Goal: Task Accomplishment & Management: Manage account settings

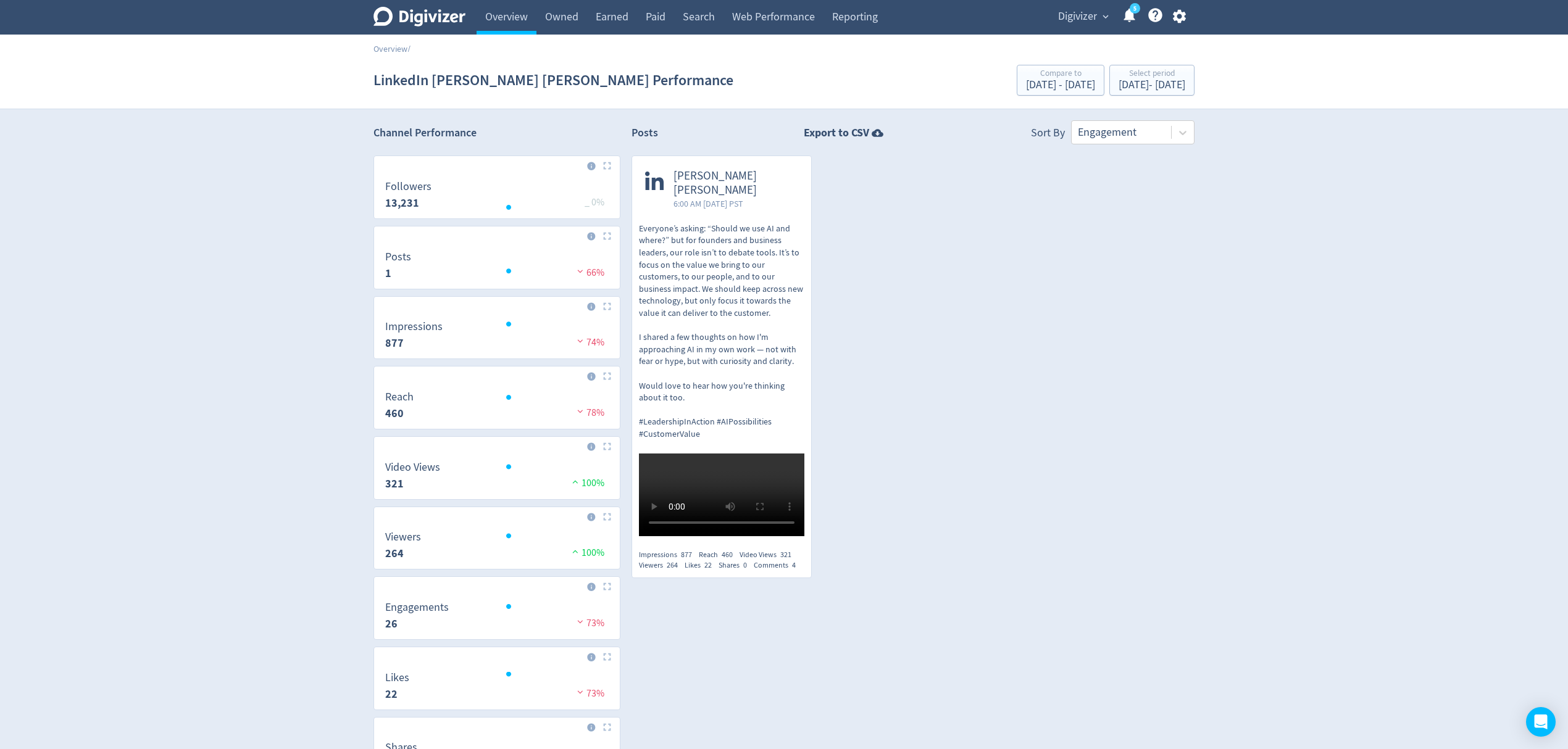
click at [1184, 11] on icon "button" at bounding box center [1179, 16] width 17 height 17
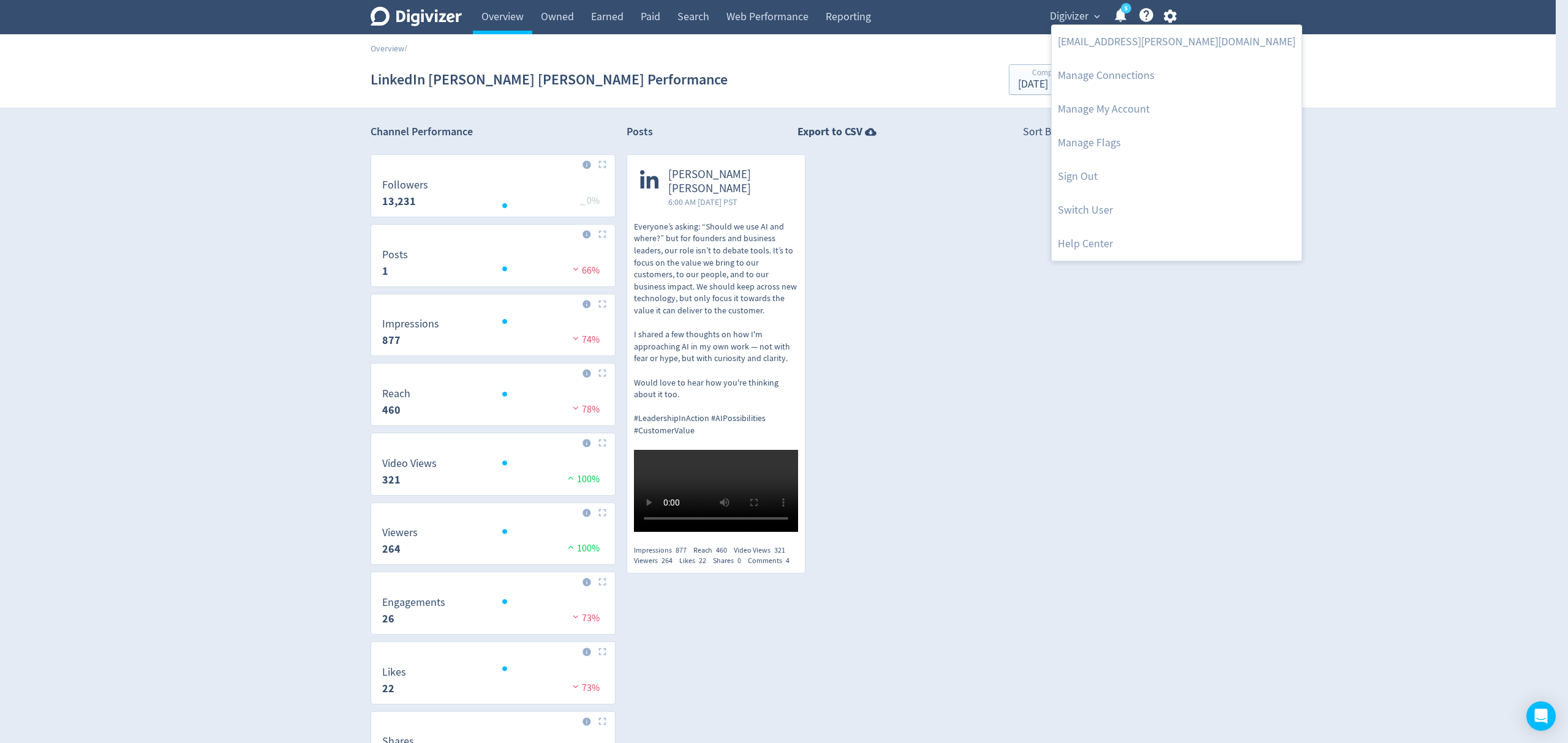
click at [1025, 372] on div at bounding box center [784, 372] width 1568 height 743
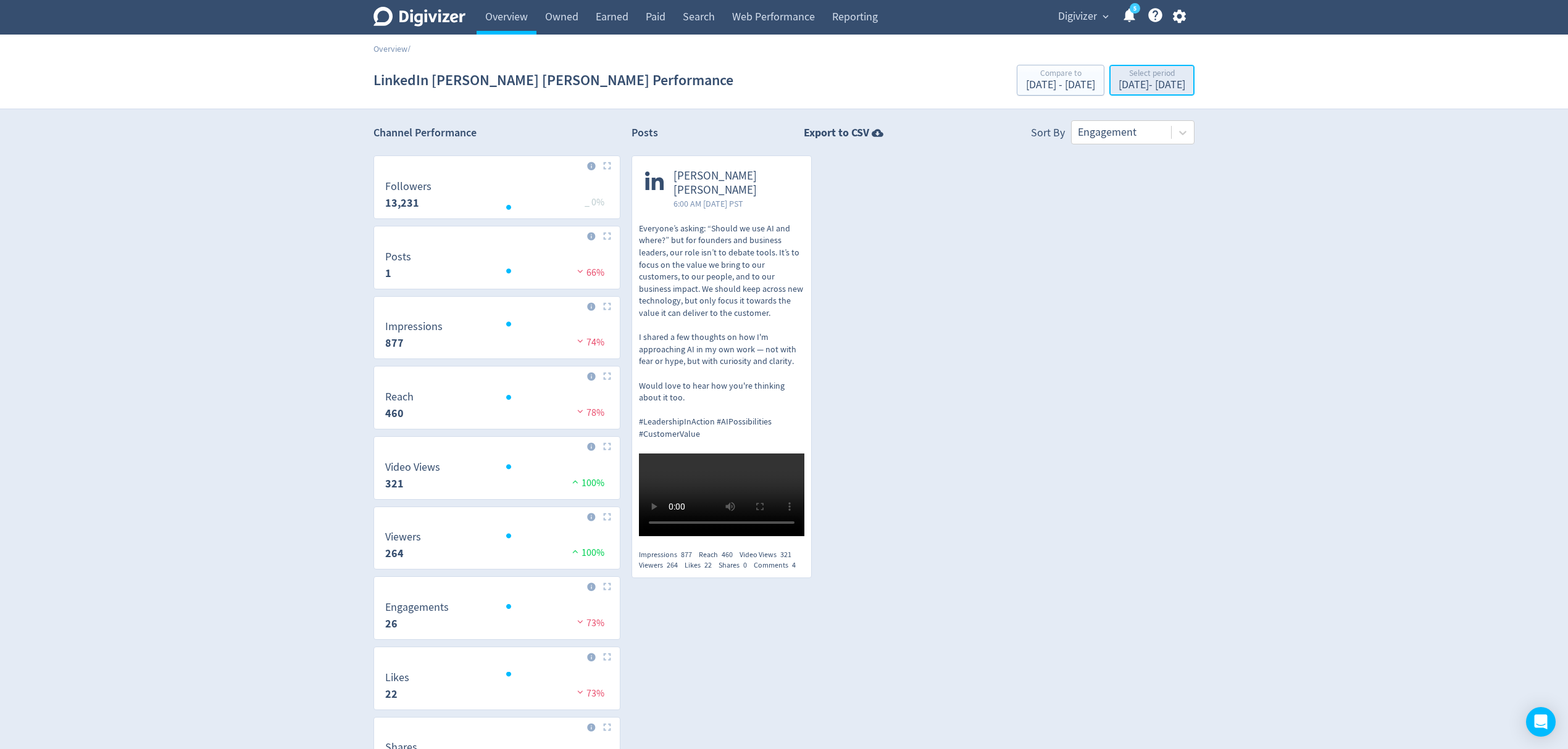
click at [1119, 76] on div "Select period" at bounding box center [1152, 75] width 66 height 11
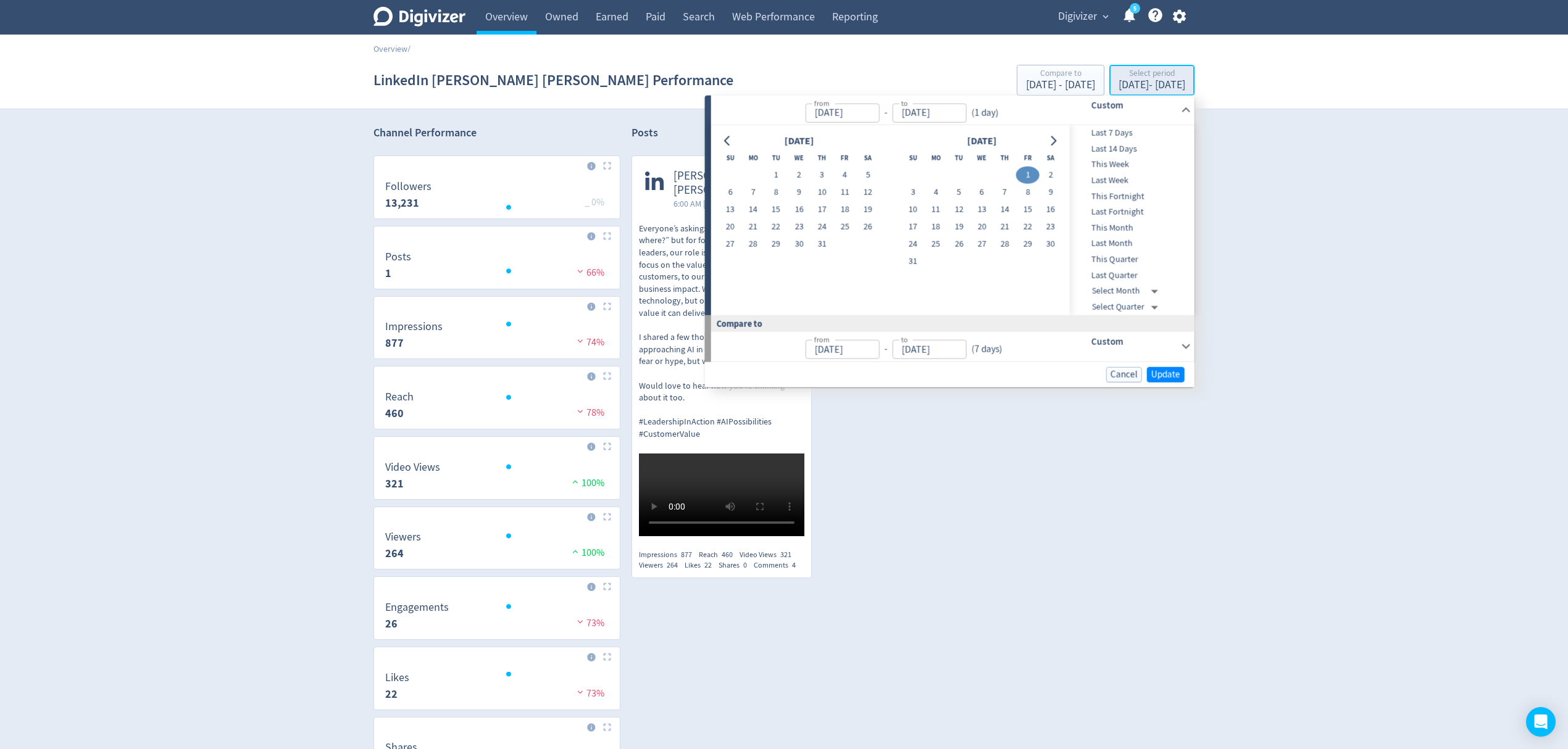
type input "[DATE]"
click at [1053, 142] on icon "Go to next month" at bounding box center [1054, 140] width 5 height 10
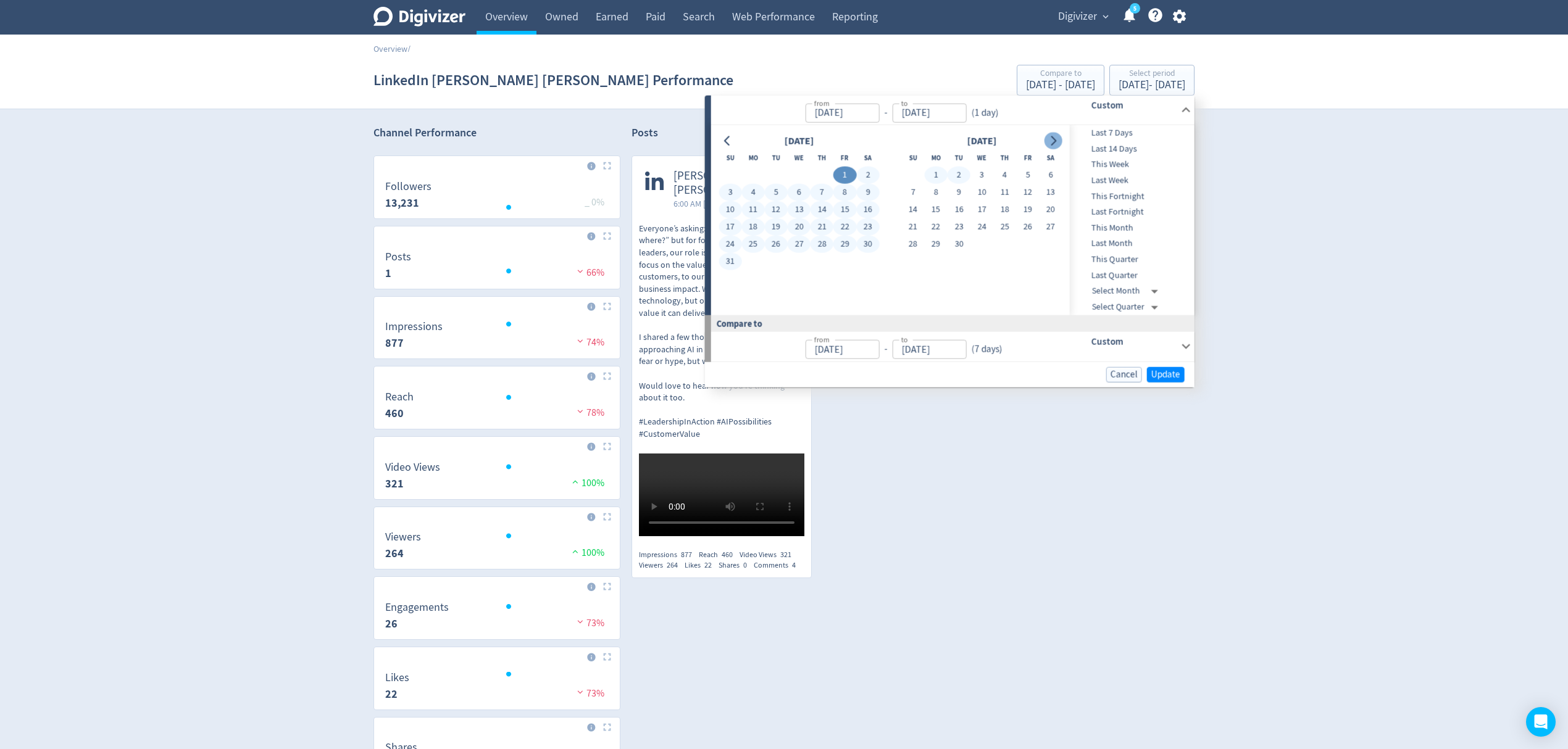
click at [1057, 139] on icon "Go to next month" at bounding box center [1052, 140] width 10 height 10
click at [983, 166] on button "1" at bounding box center [981, 174] width 22 height 17
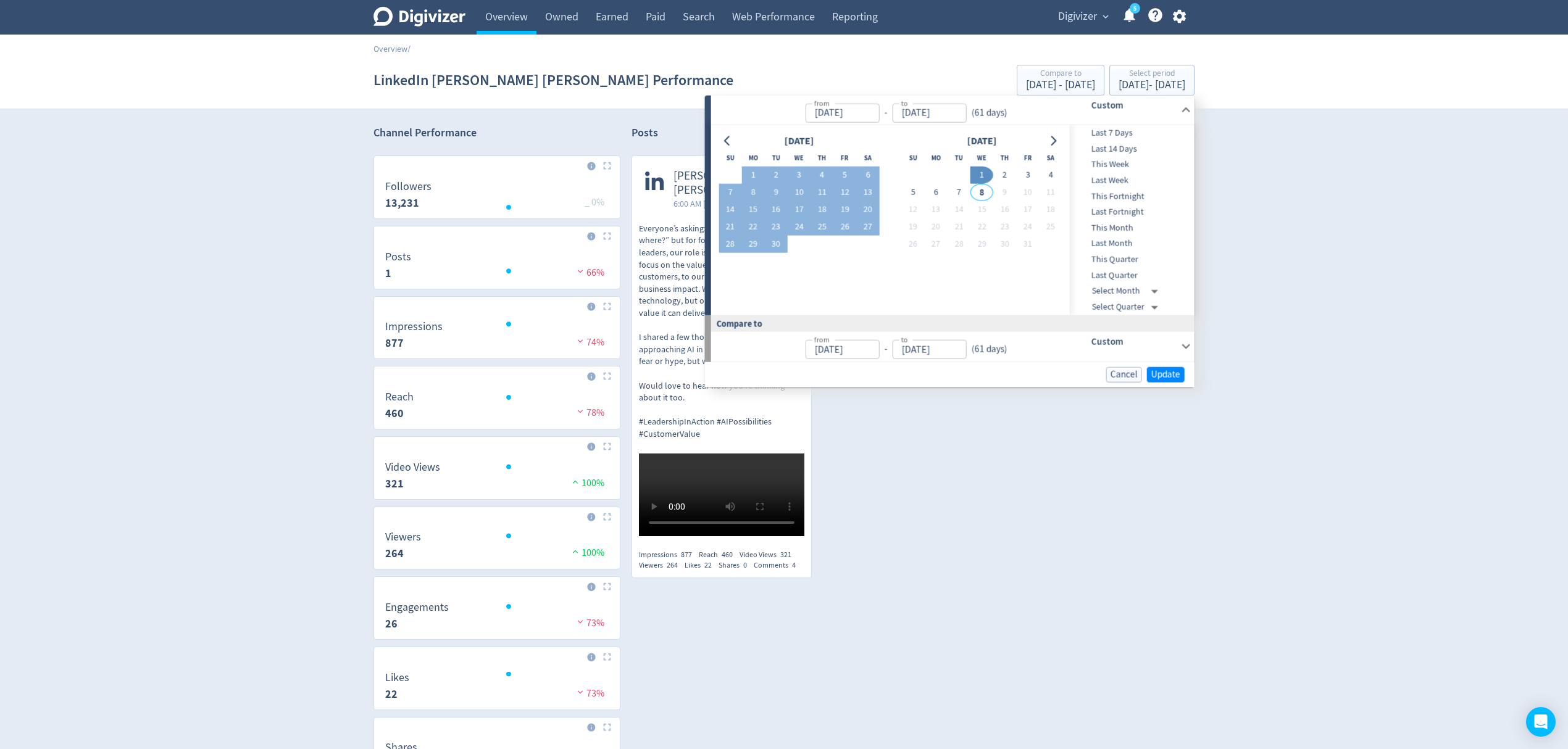
type input "[DATE]"
click at [957, 190] on button "7" at bounding box center [959, 192] width 22 height 17
type input "[DATE]"
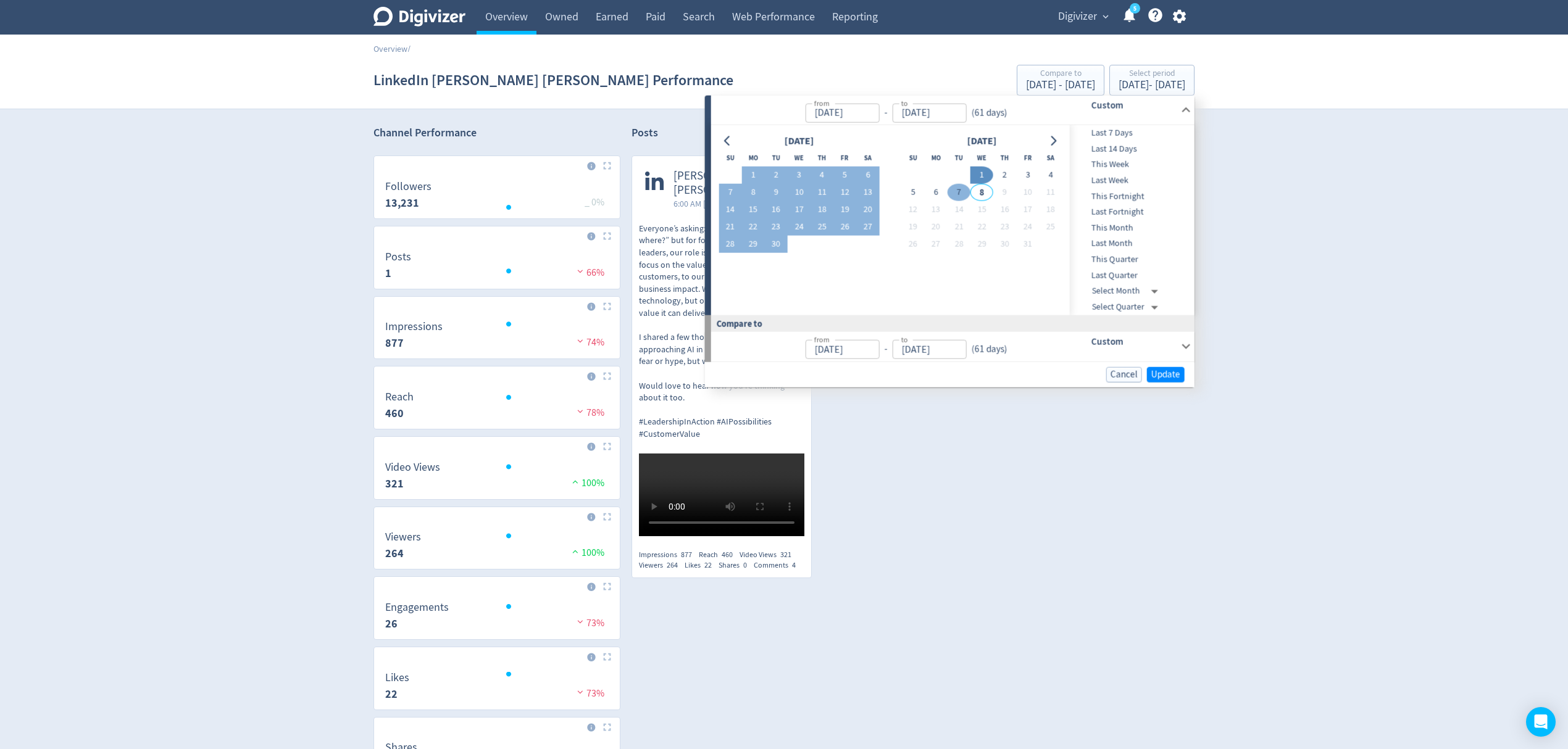
type input "[DATE]"
click at [979, 176] on button "1" at bounding box center [981, 174] width 22 height 17
type input "[DATE]"
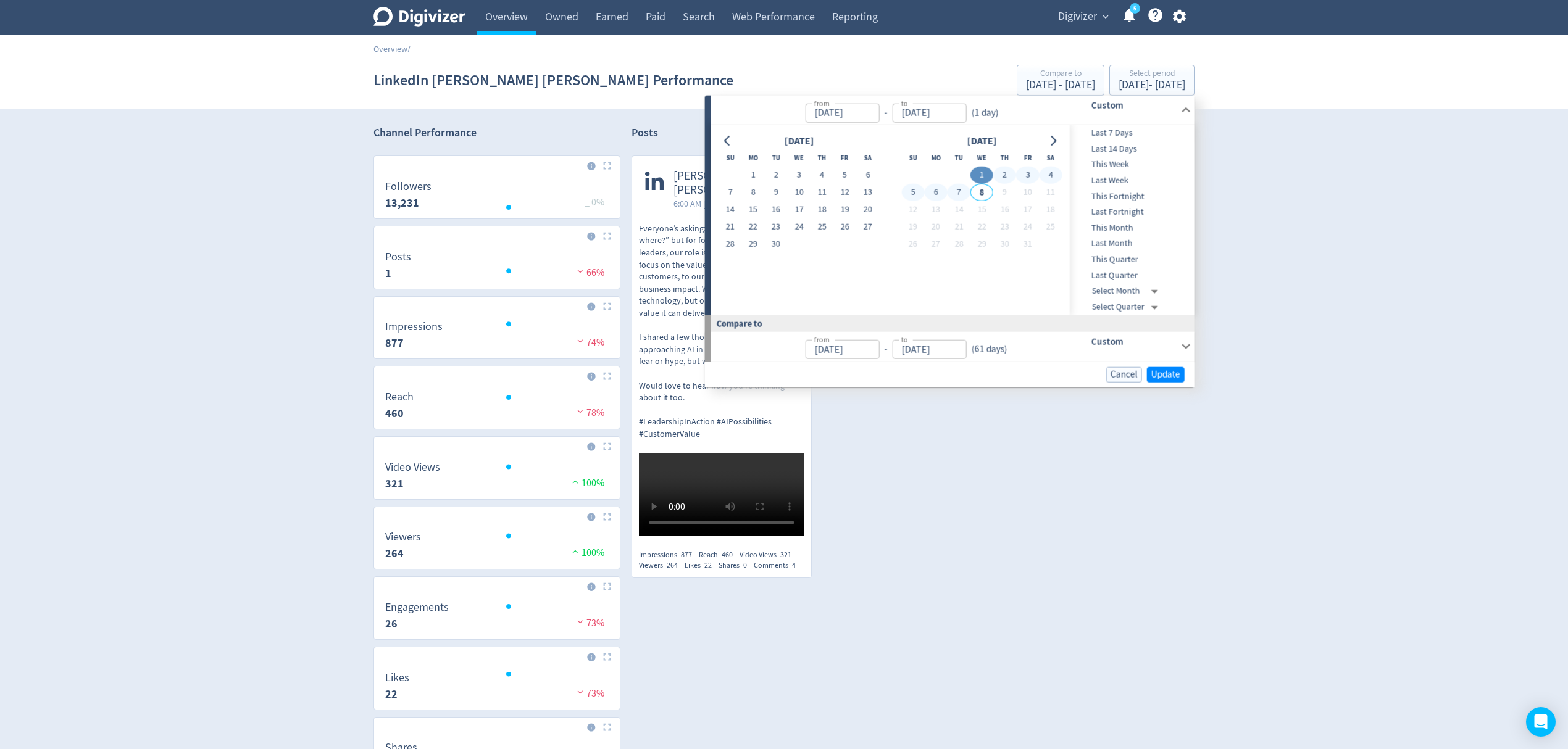
click at [965, 190] on button "7" at bounding box center [959, 192] width 22 height 17
type input "[DATE]"
click at [1156, 366] on button "Update" at bounding box center [1165, 374] width 38 height 15
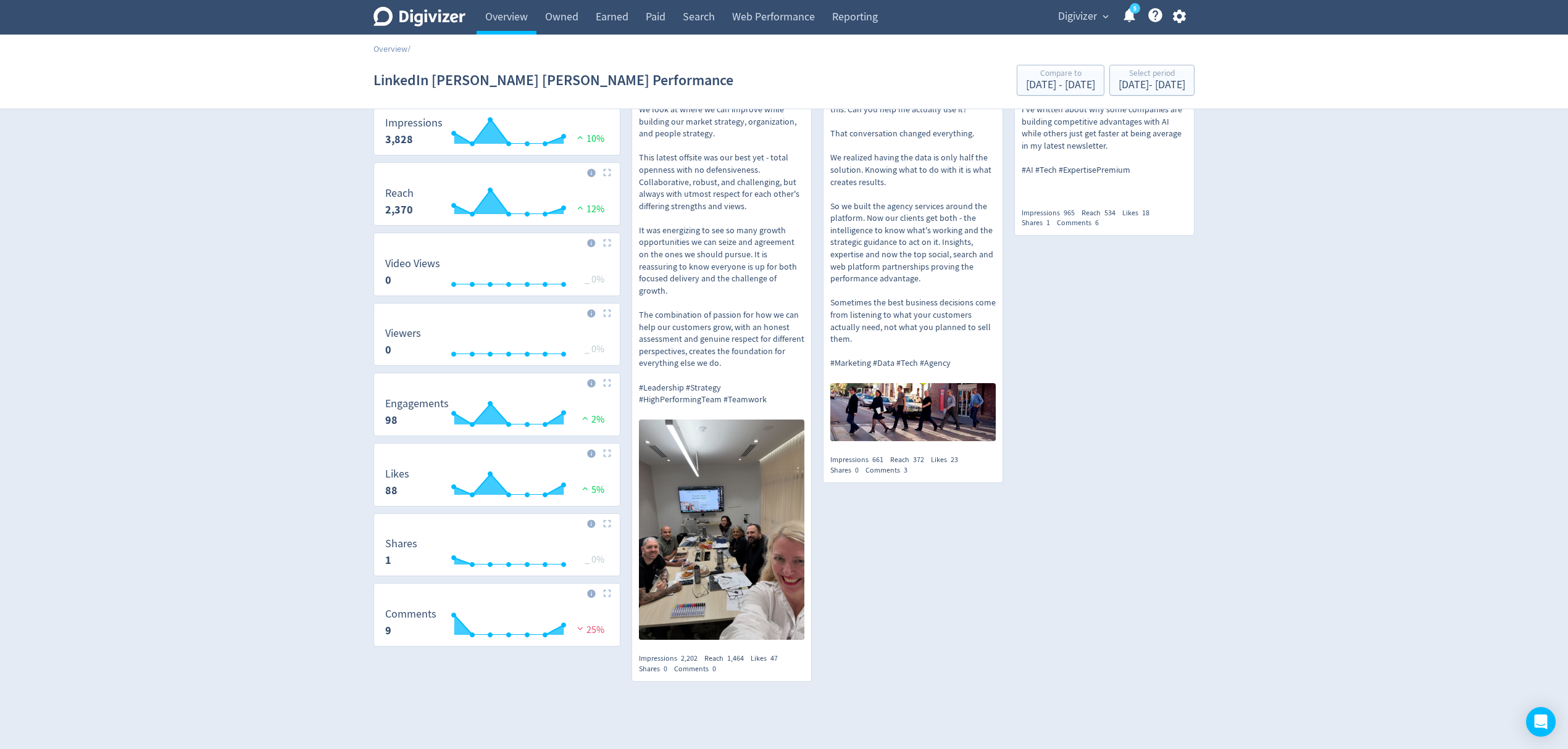
scroll to position [225, 0]
